Goal: Transaction & Acquisition: Download file/media

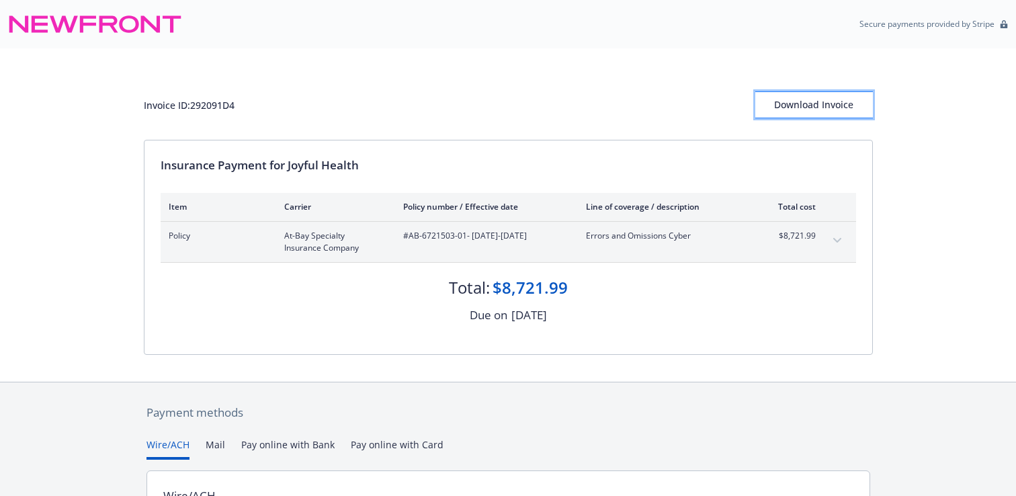
click at [806, 115] on div "Download Invoice" at bounding box center [814, 105] width 118 height 26
